Goal: Check status

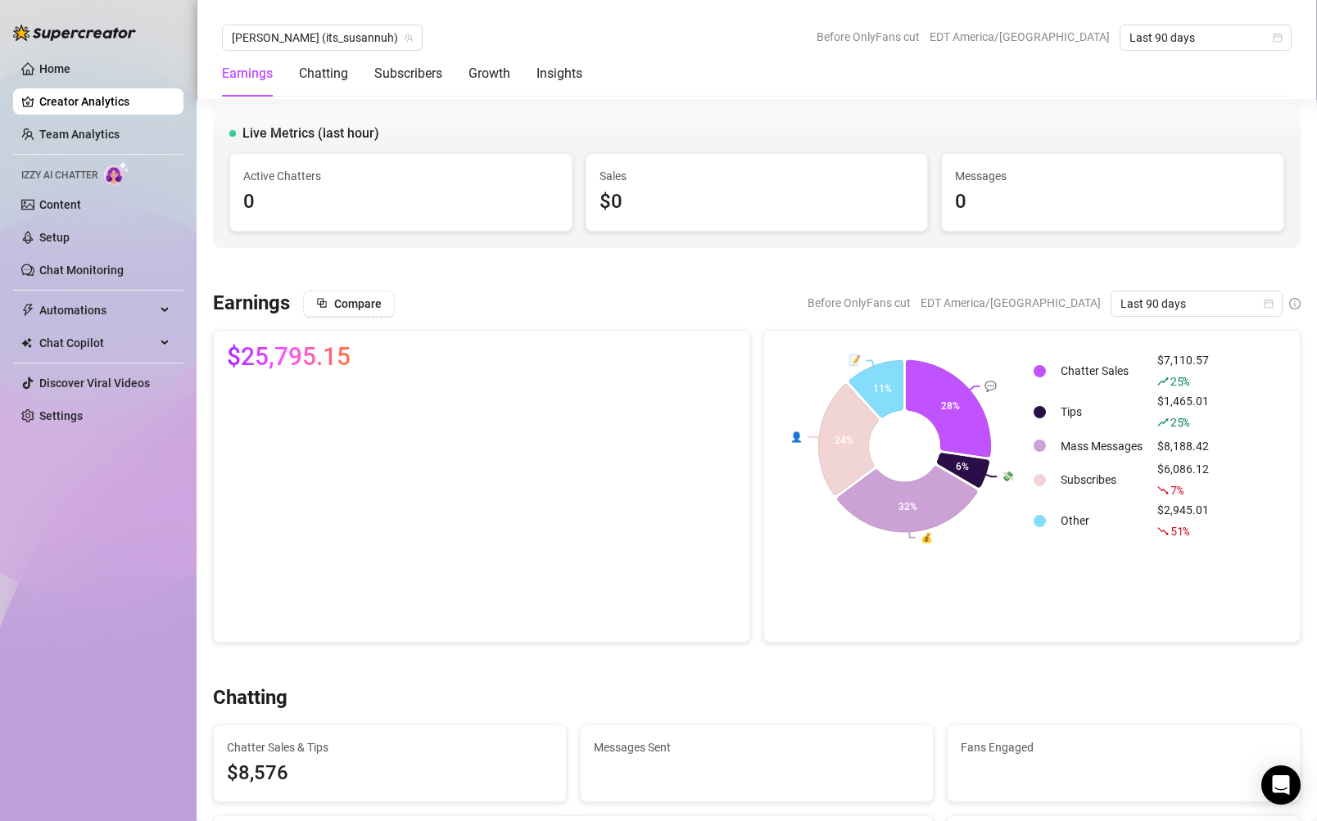
scroll to position [2905, 0]
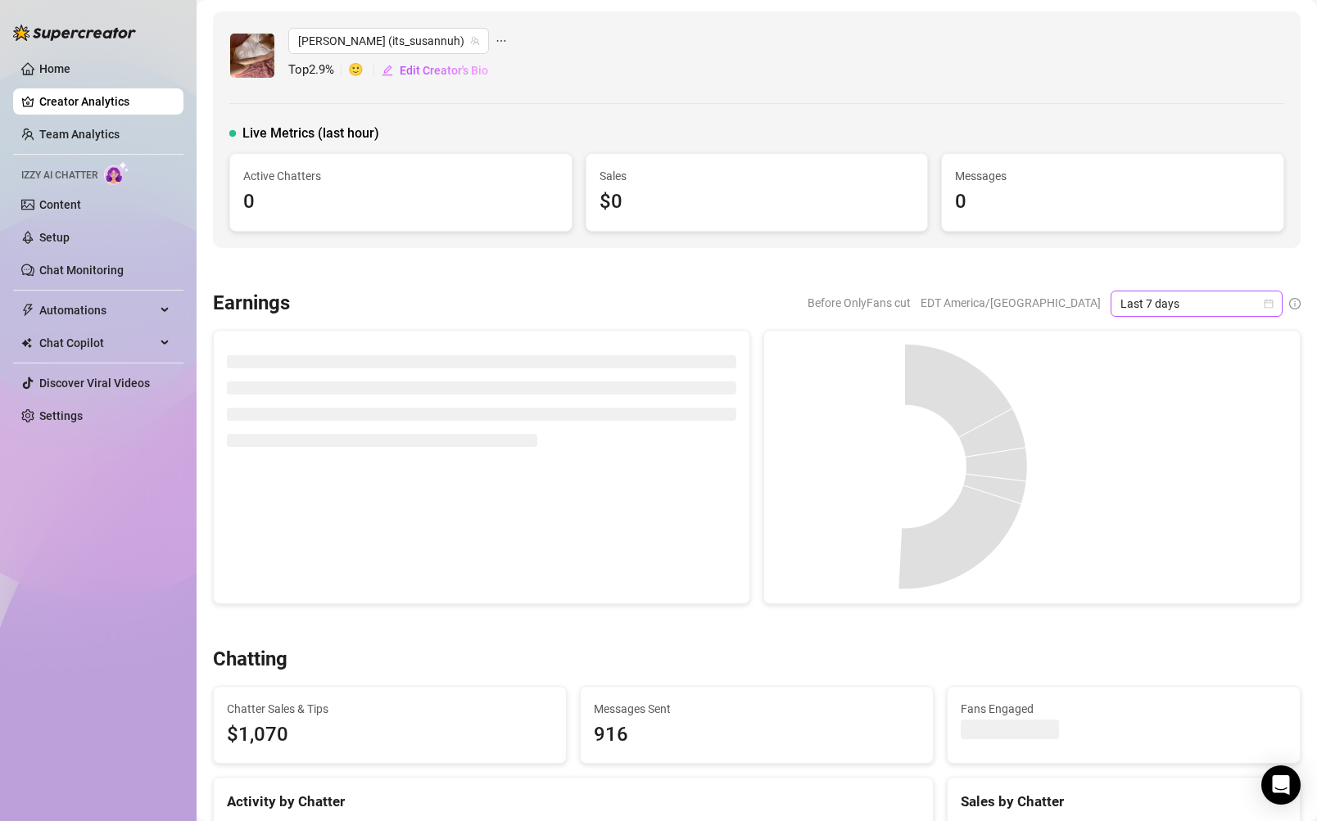
click at [1273, 305] on div "Last 7 days" at bounding box center [1196, 304] width 172 height 26
click at [1163, 438] on div "Custom date" at bounding box center [1196, 441] width 146 height 18
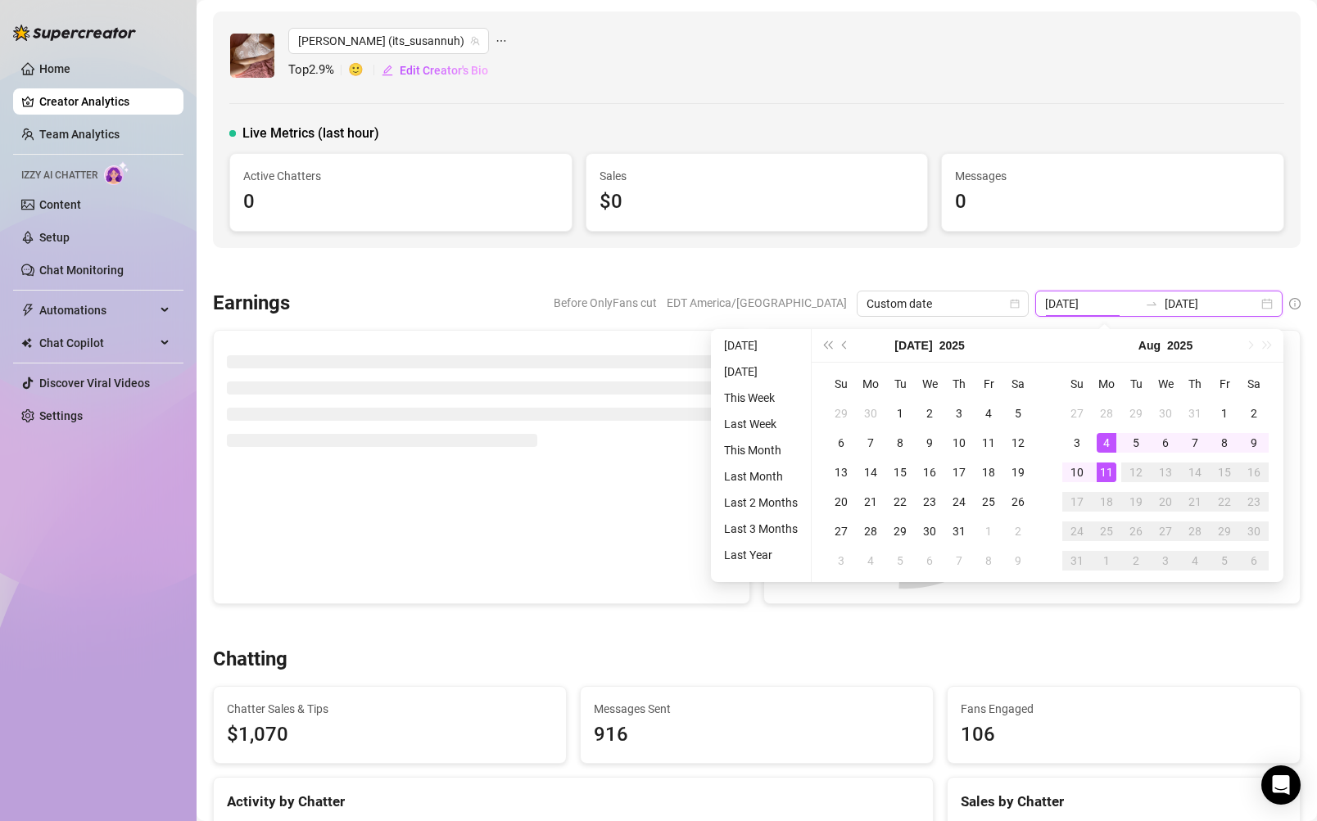
click at [1107, 306] on input "[DATE]" at bounding box center [1091, 304] width 93 height 18
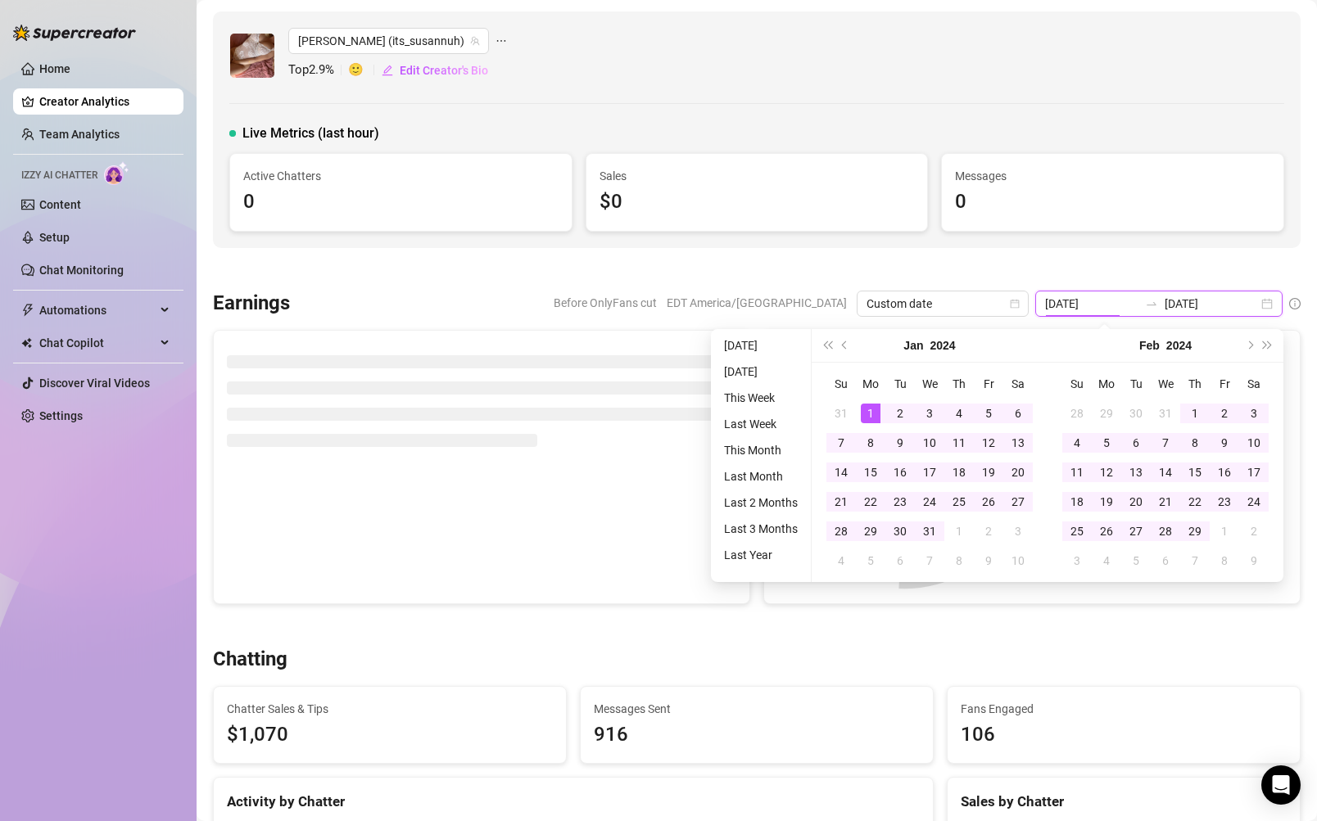
type input "[DATE]"
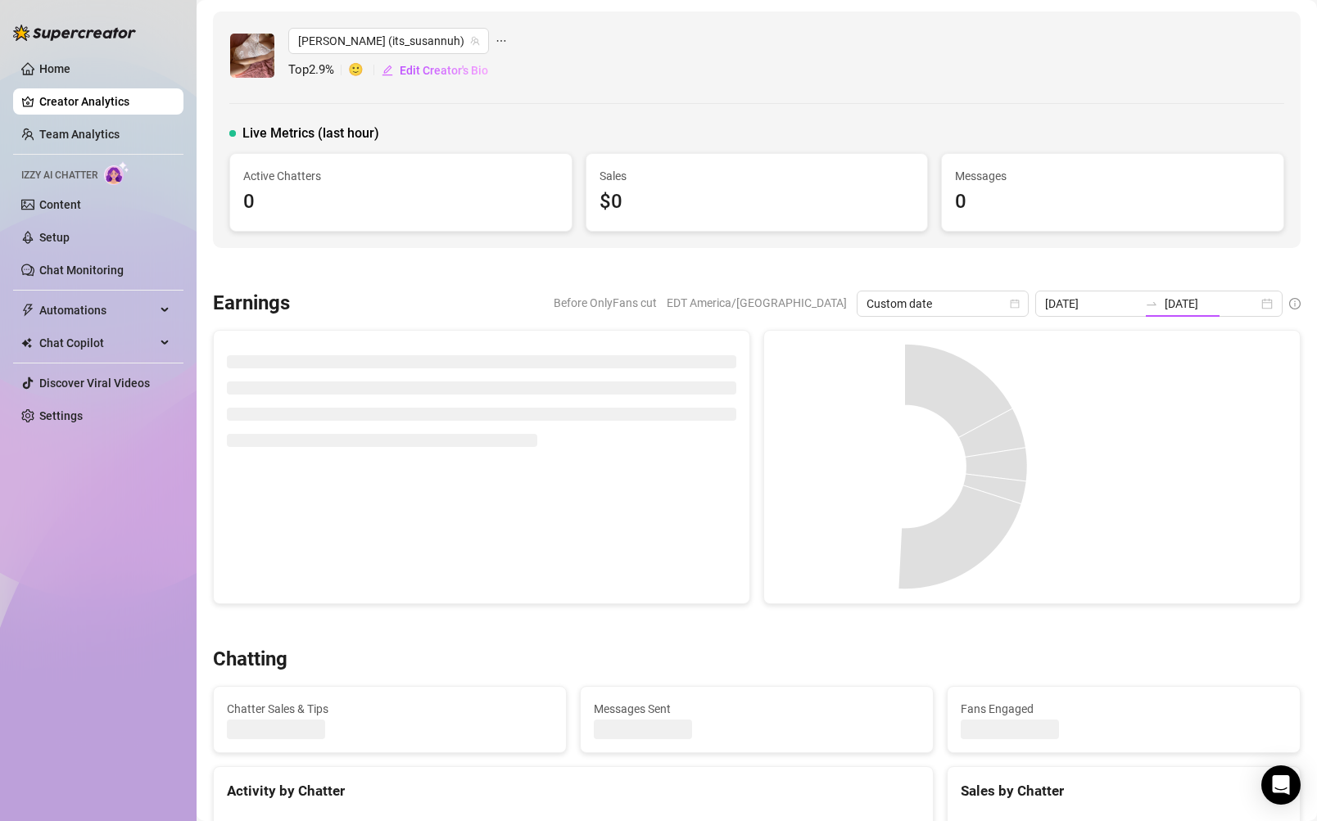
click at [1141, 267] on div at bounding box center [756, 269] width 1087 height 16
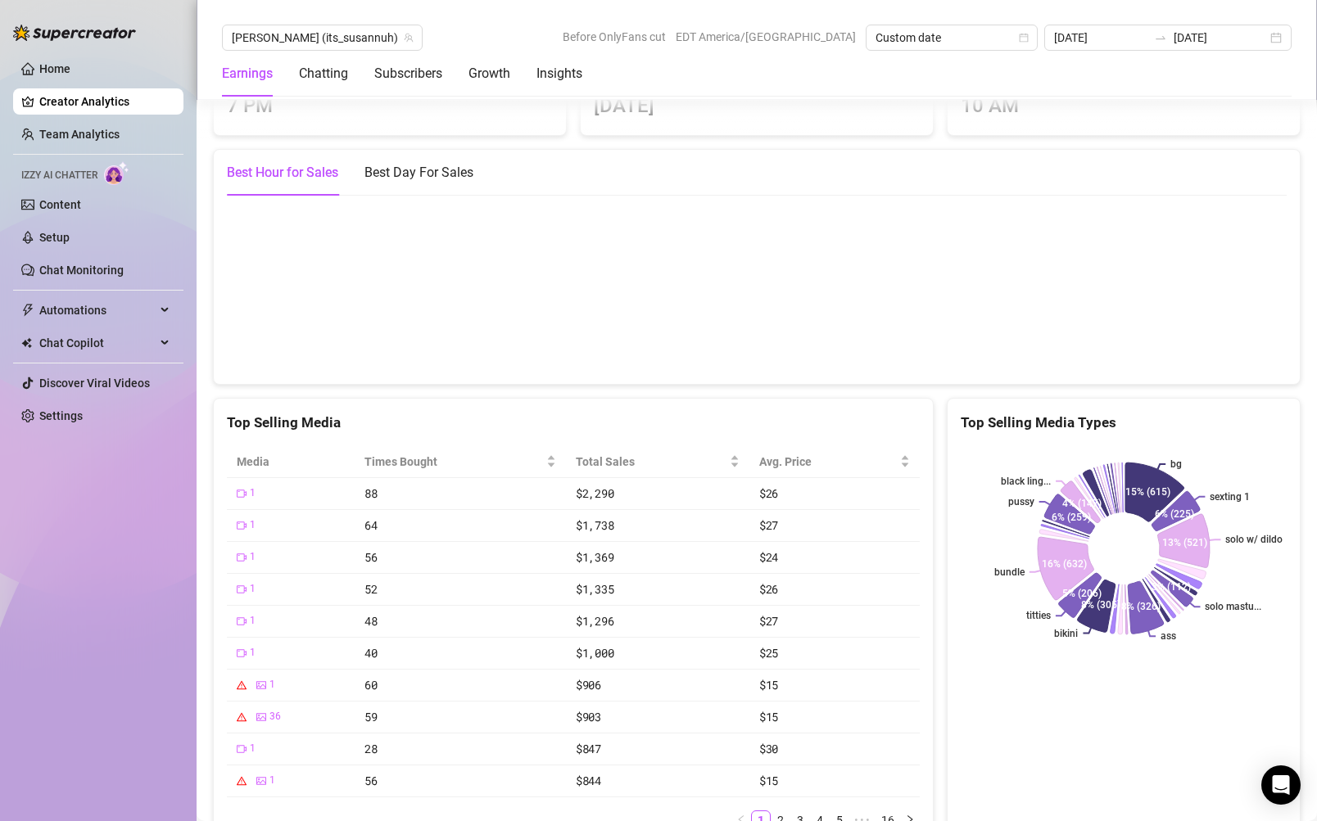
scroll to position [3084, 0]
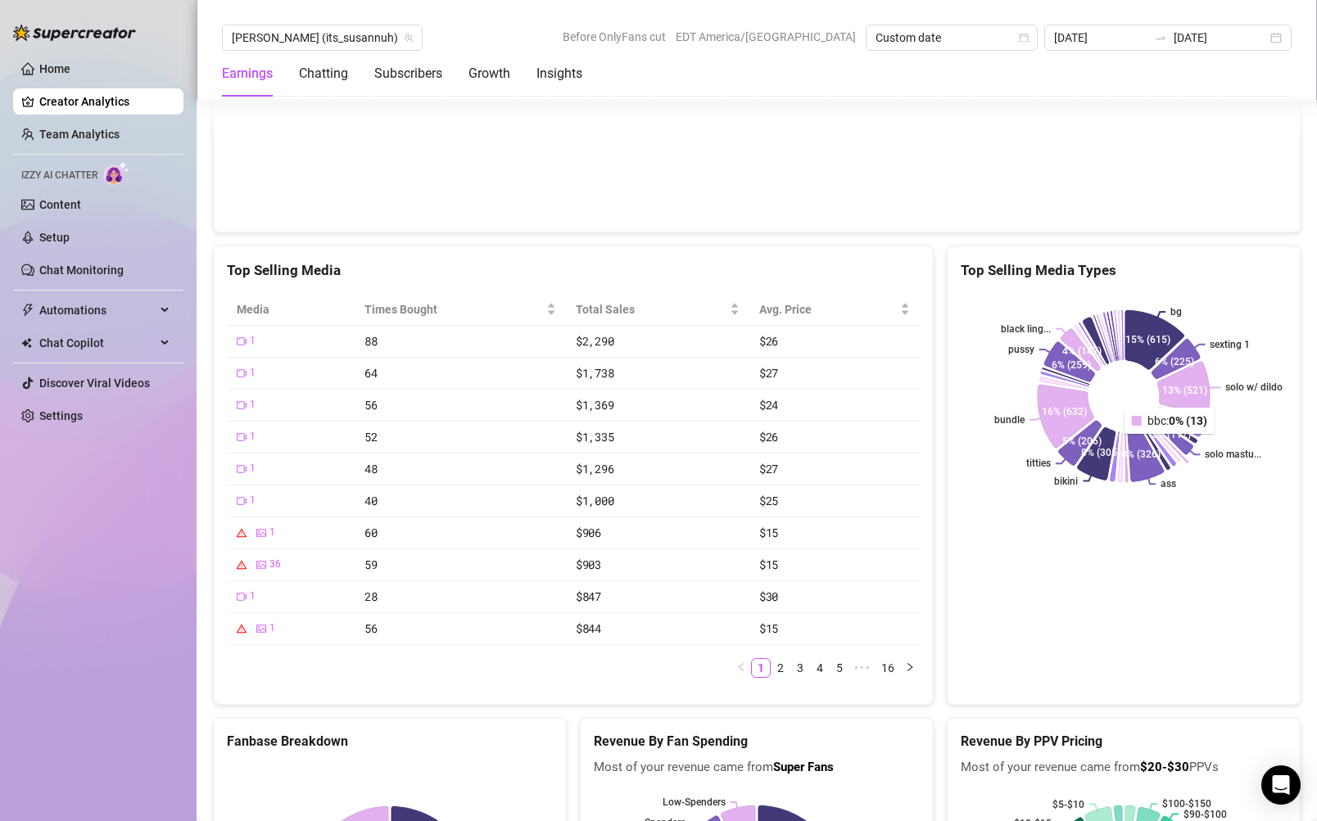
click at [1171, 445] on icon at bounding box center [1168, 442] width 39 height 41
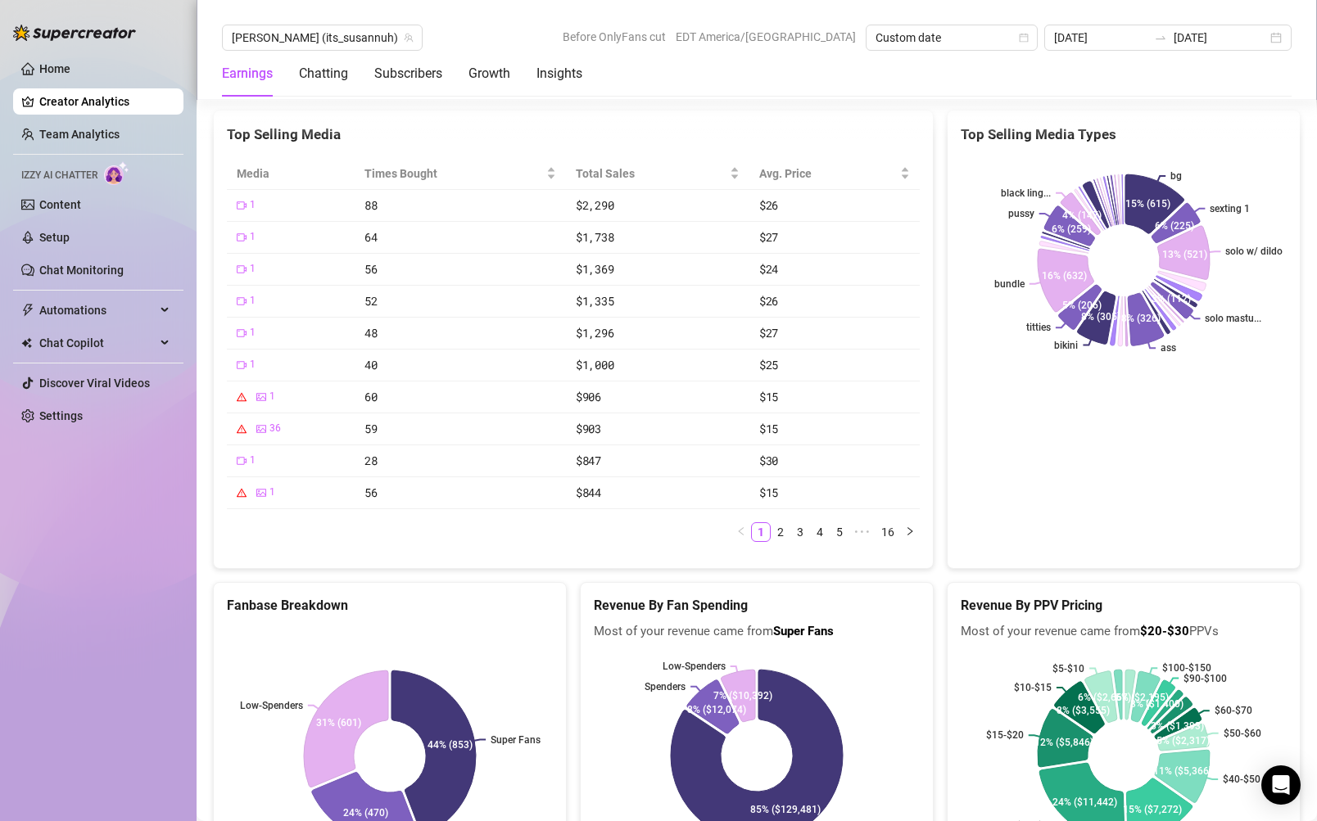
scroll to position [3201, 0]
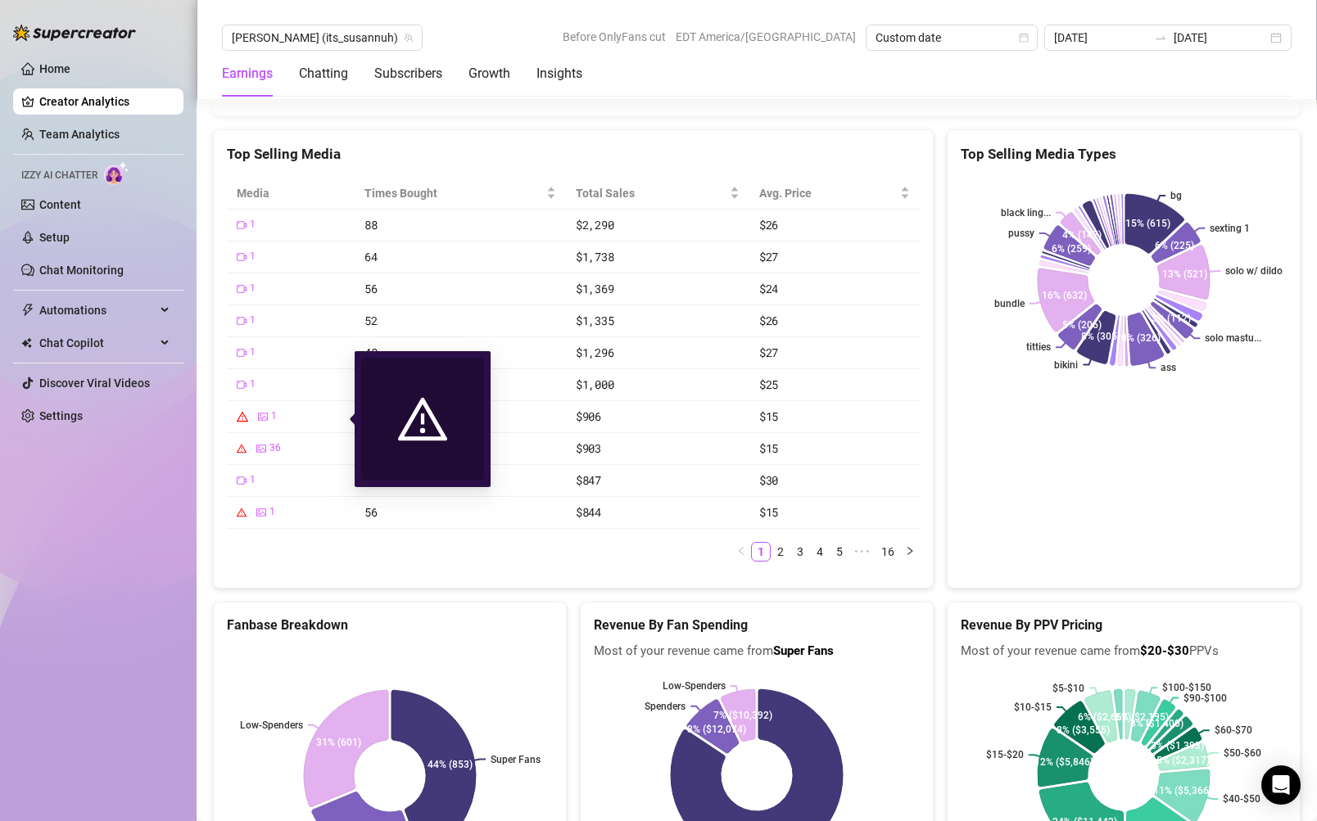
click at [261, 414] on icon "picture" at bounding box center [263, 417] width 10 height 10
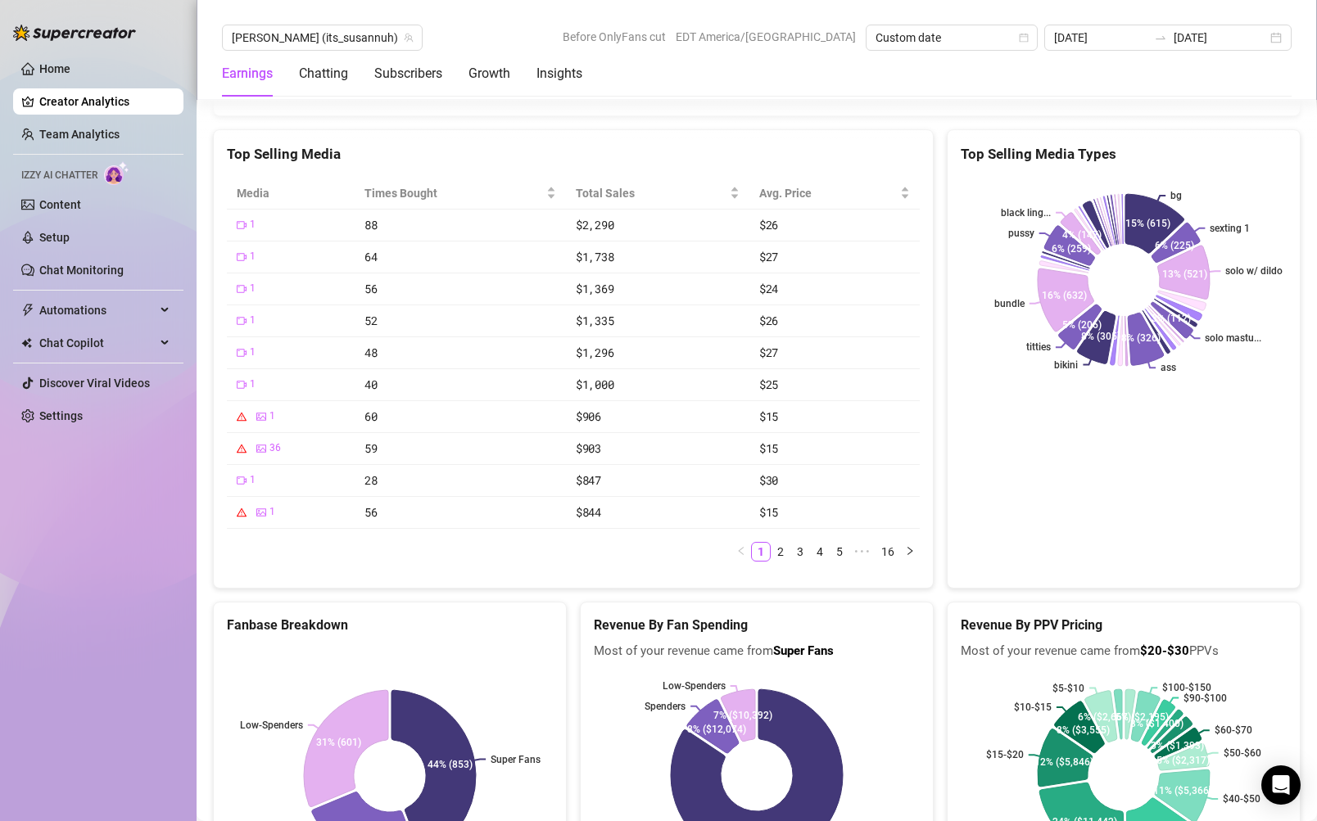
click at [628, 579] on div "Media Times Bought Total Sales Avg. Price 1 88 $2,290 $26 1 64 $1,738 $27 1 56 …" at bounding box center [573, 376] width 719 height 423
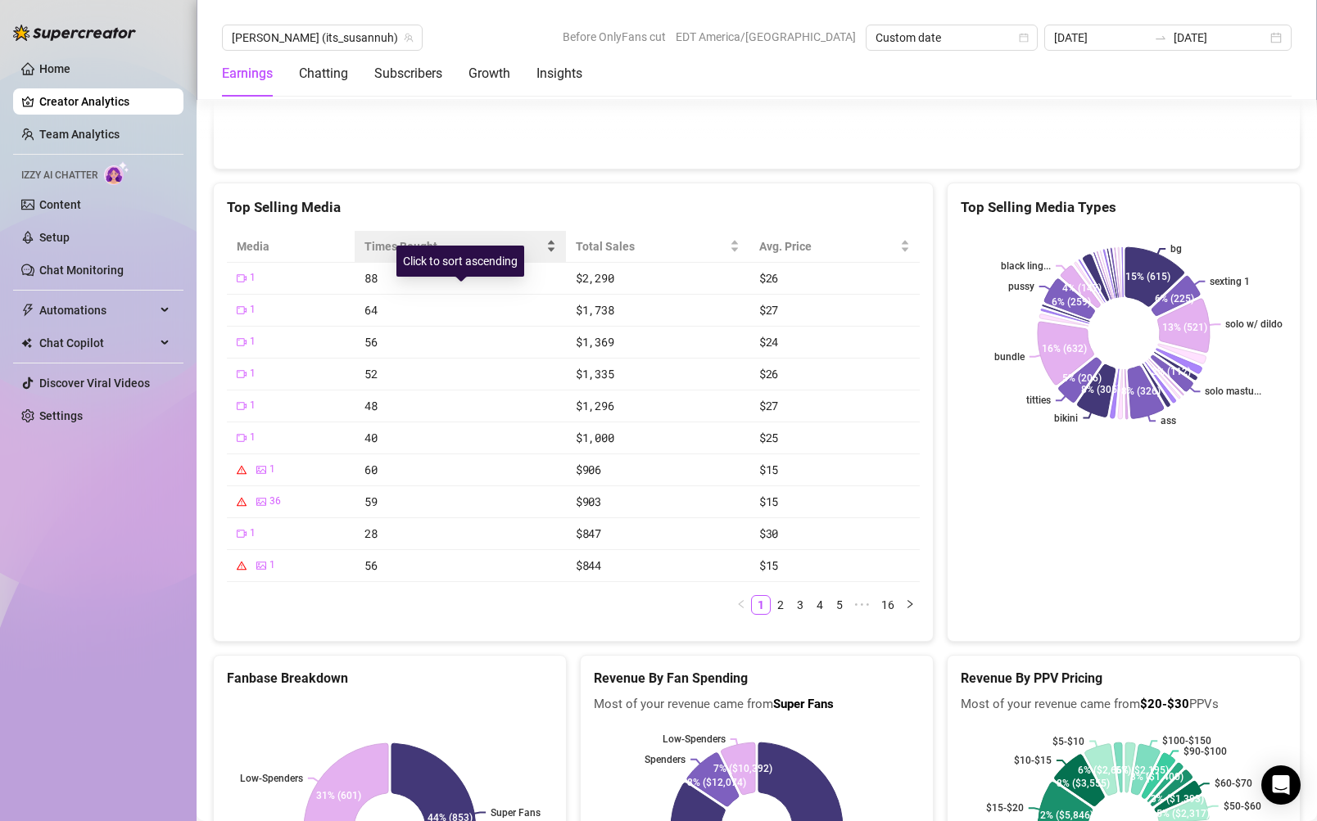
scroll to position [3007, 0]
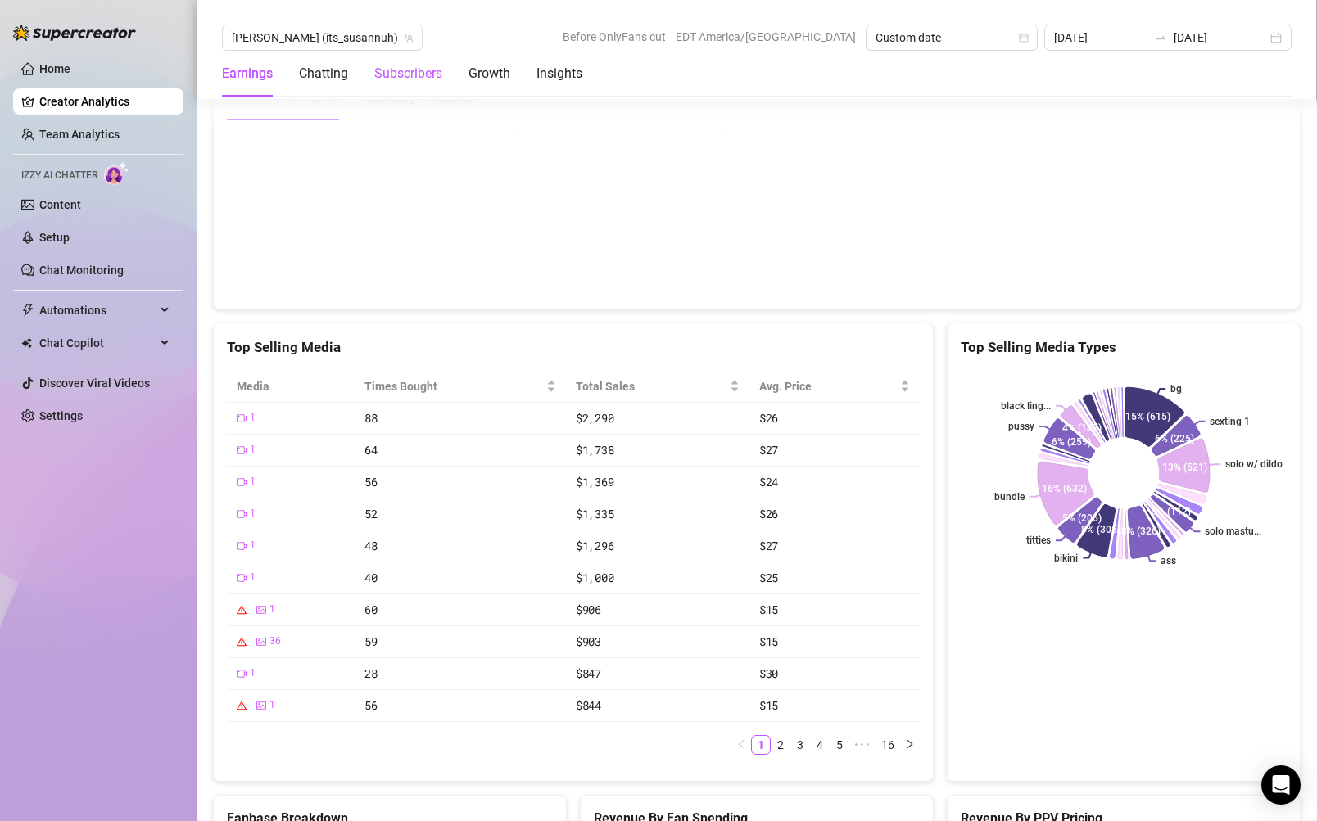
click at [398, 82] on div "Subscribers" at bounding box center [408, 74] width 68 height 20
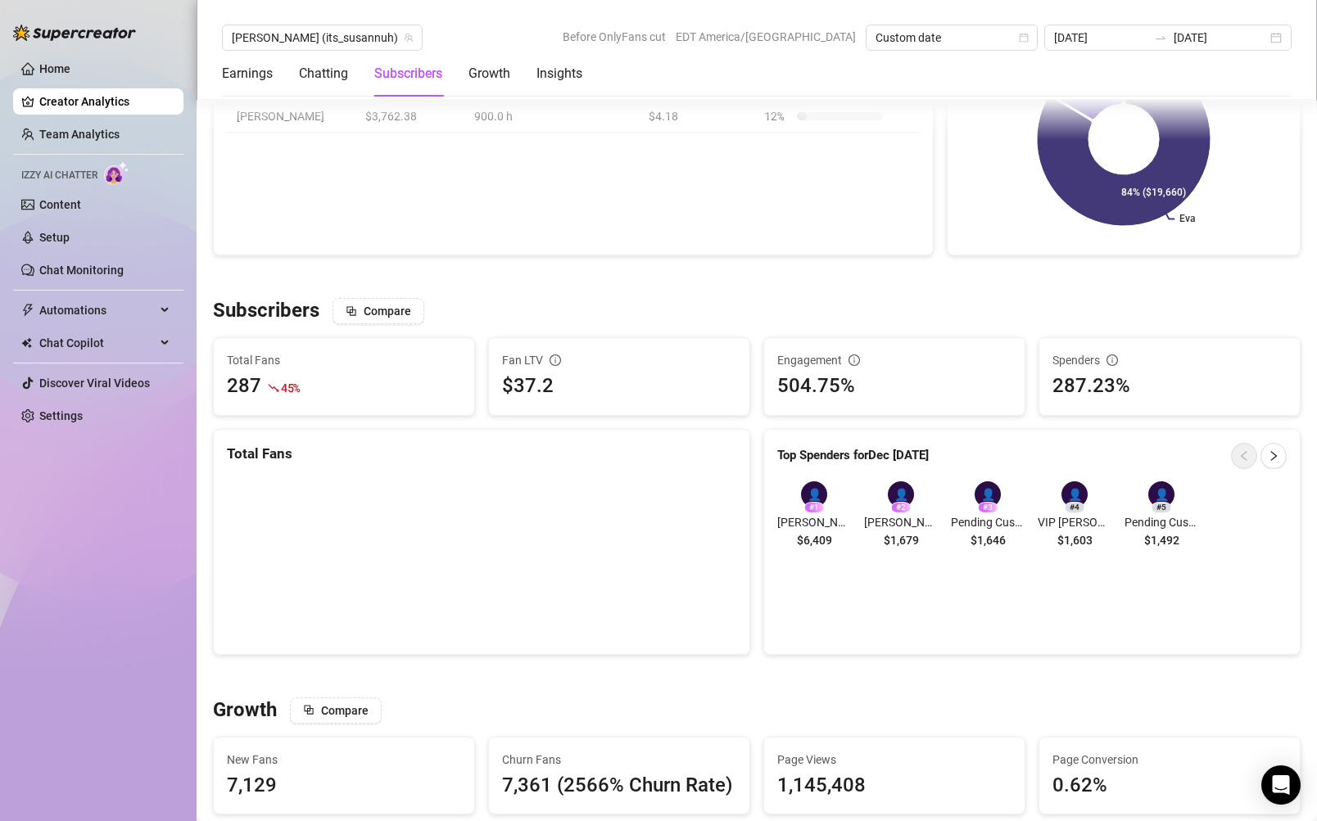
scroll to position [809, 0]
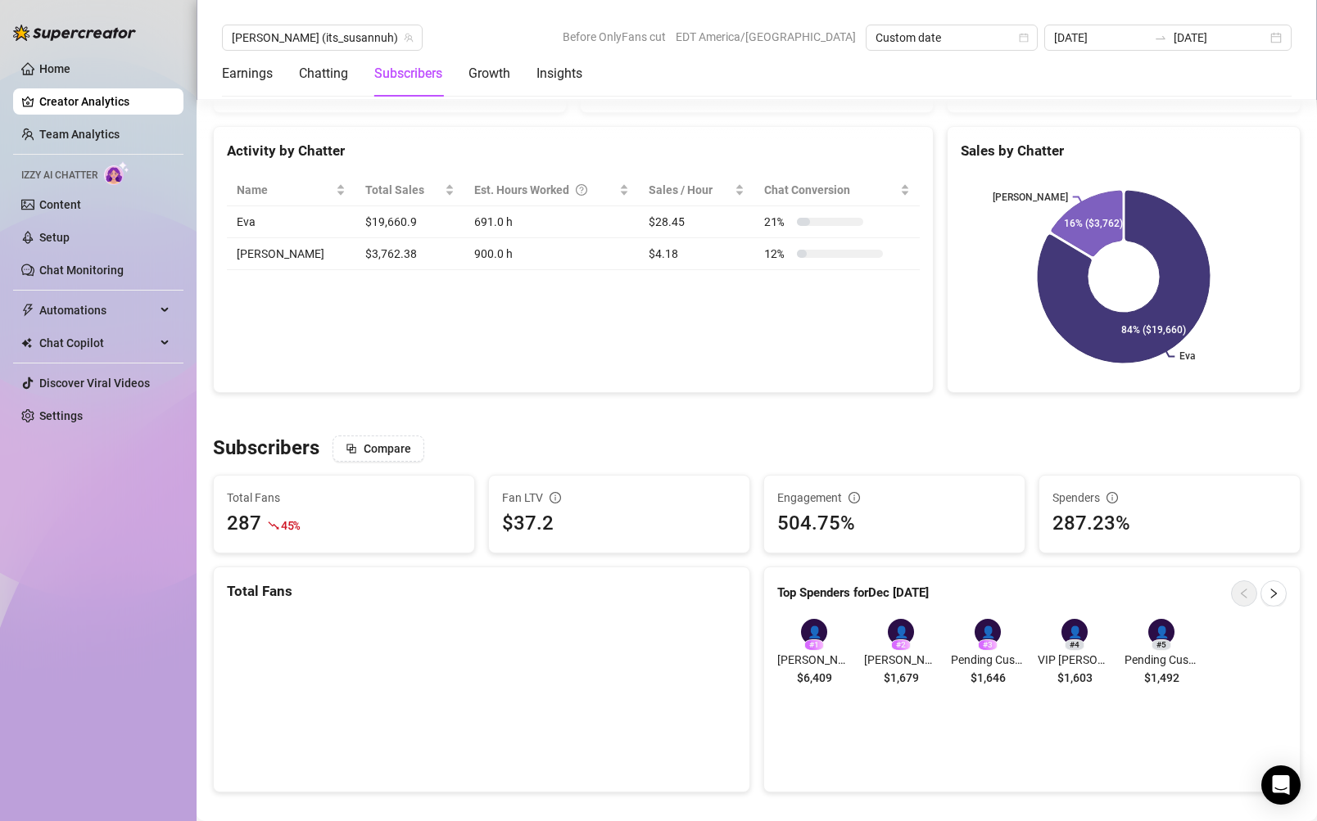
scroll to position [693, 0]
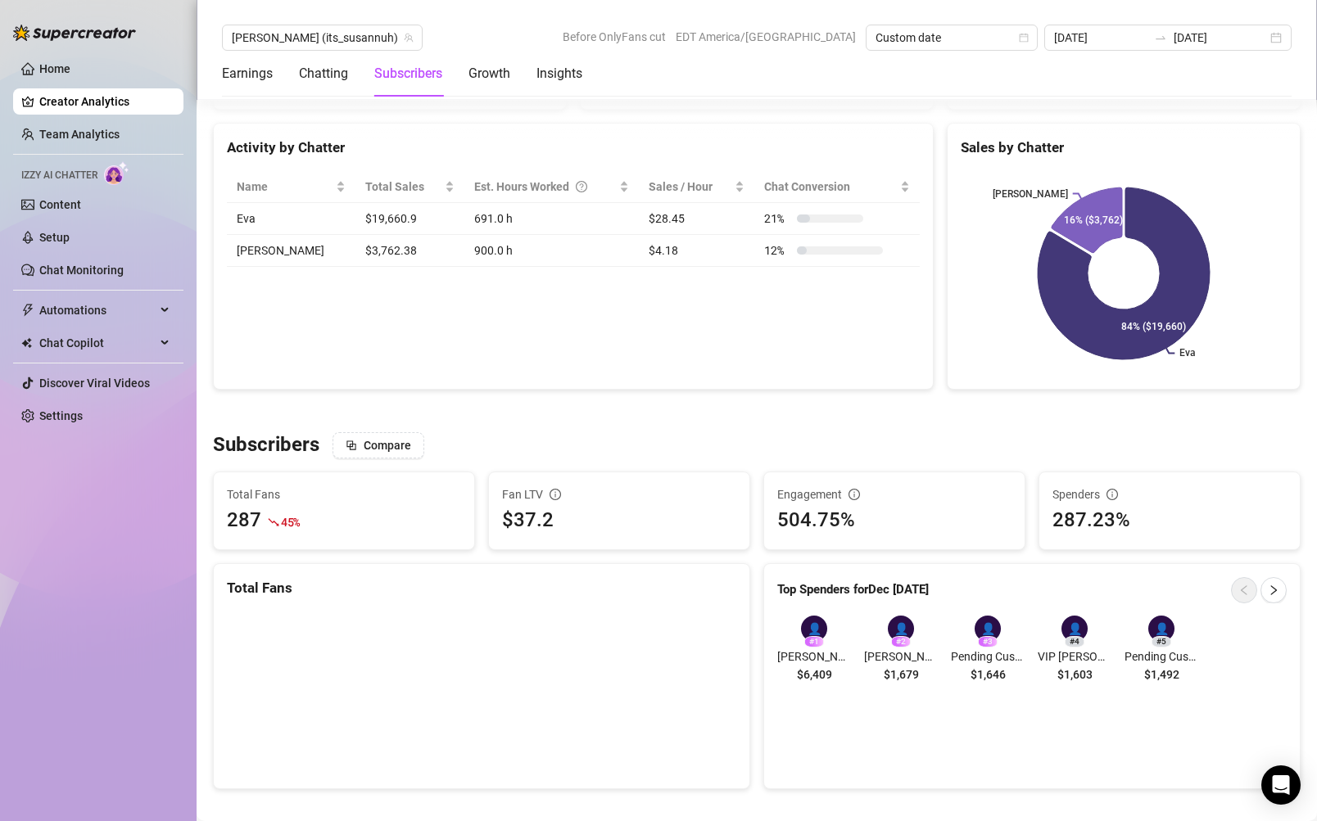
click at [567, 434] on div "Subscribers Compare" at bounding box center [756, 445] width 1087 height 26
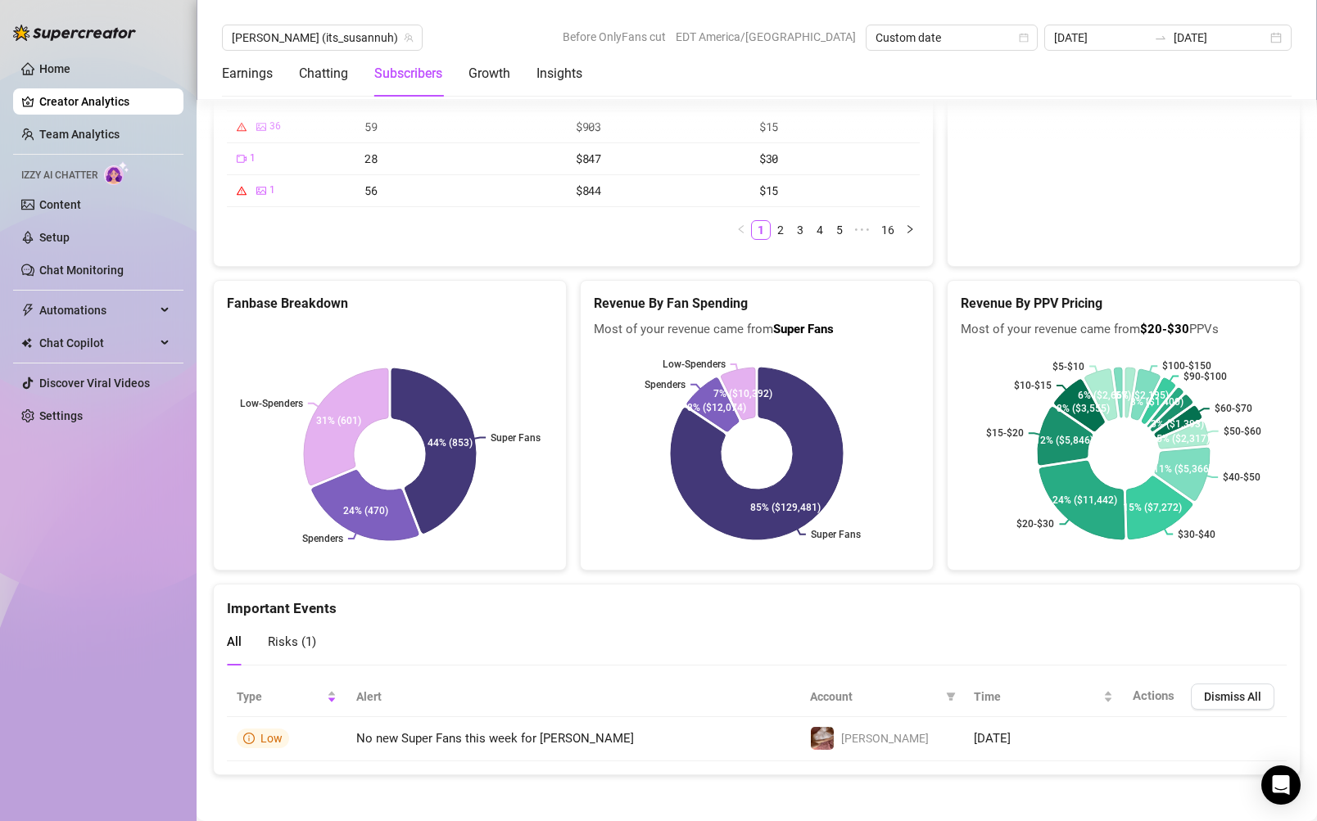
scroll to position [3496, 0]
